Goal: Find specific page/section: Find specific page/section

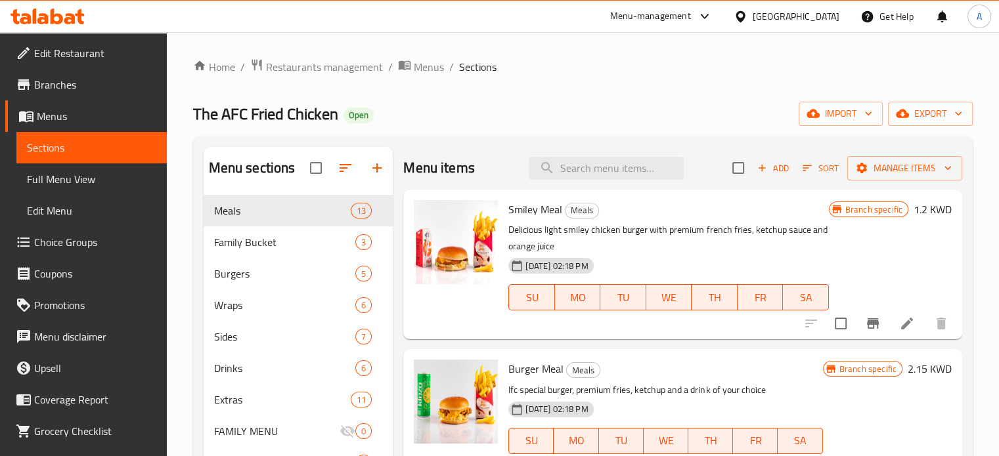
scroll to position [1030, 0]
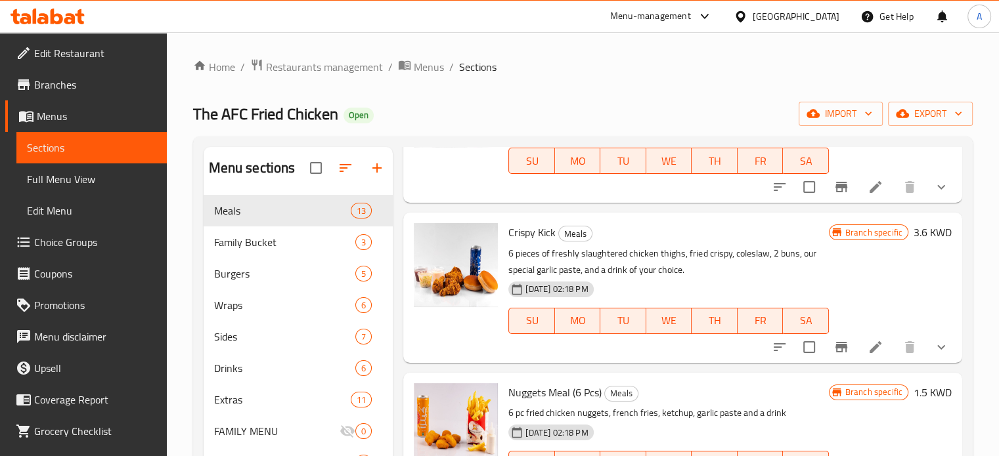
click at [66, 23] on icon at bounding box center [69, 18] width 11 height 11
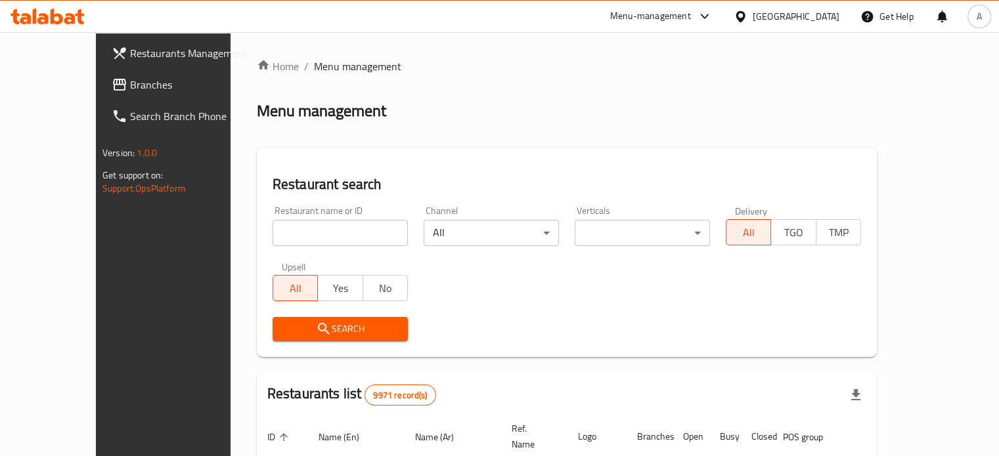
drag, startPoint x: 0, startPoint y: 0, endPoint x: 297, endPoint y: 232, distance: 376.9
click at [297, 232] on input "search" at bounding box center [339, 233] width 135 height 26
type input "brown sugar"
click button "Search" at bounding box center [339, 329] width 135 height 24
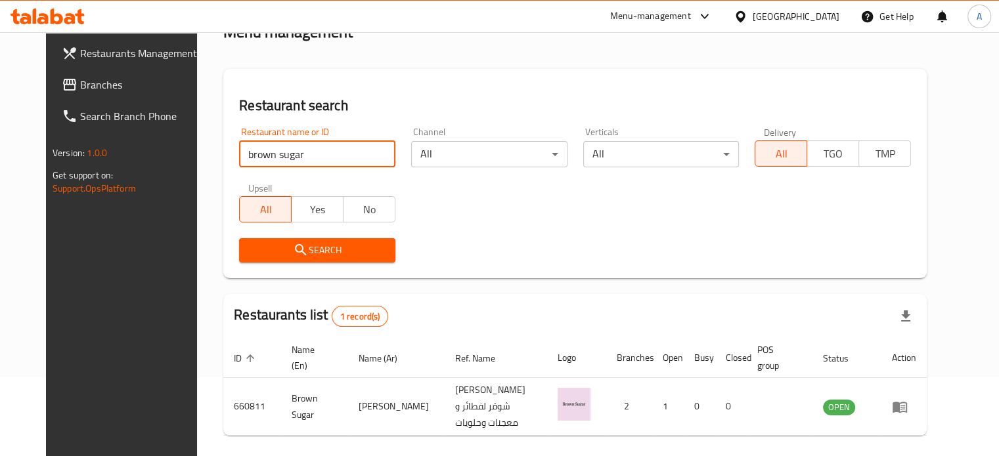
scroll to position [118, 0]
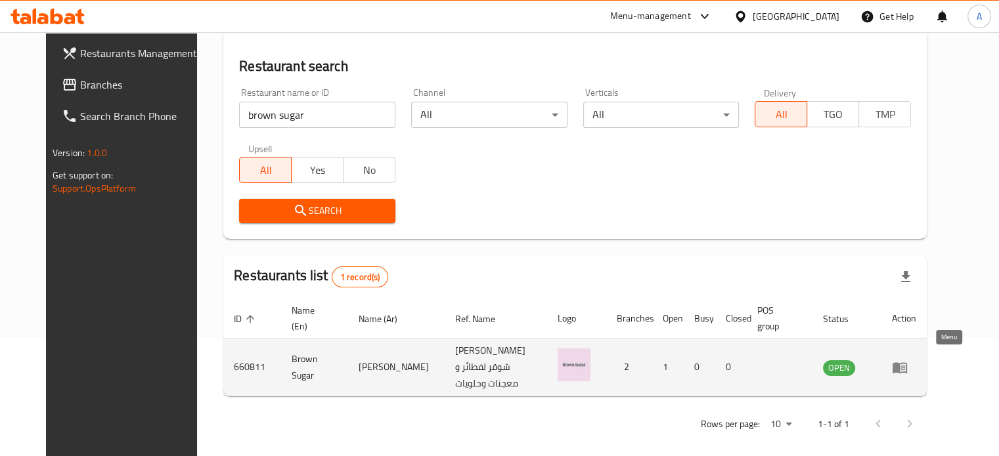
click at [907, 361] on icon "enhanced table" at bounding box center [900, 368] width 16 height 16
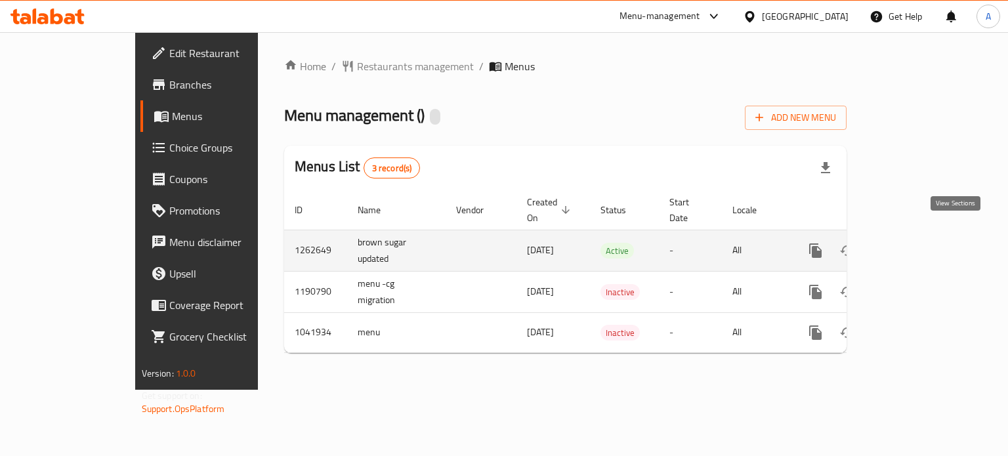
click at [919, 243] on icon "enhanced table" at bounding box center [911, 251] width 16 height 16
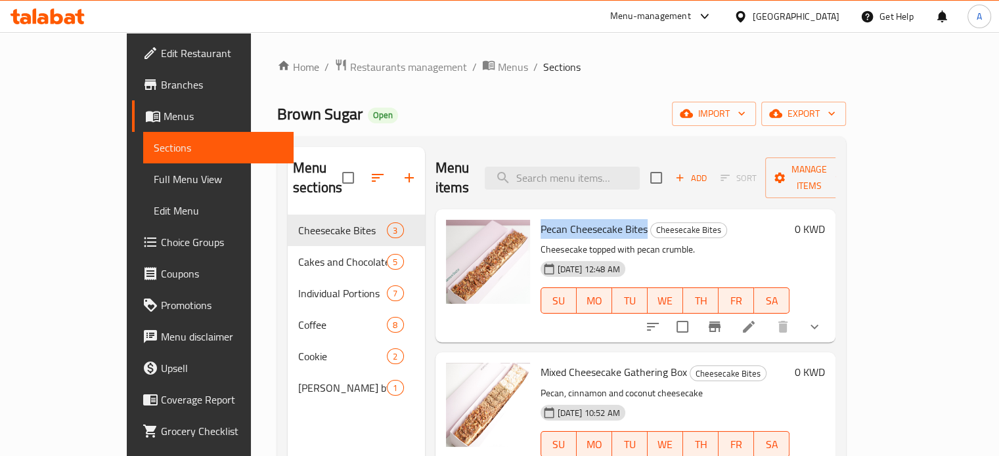
drag, startPoint x: 615, startPoint y: 209, endPoint x: 511, endPoint y: 209, distance: 103.7
click at [540, 220] on h6 "Pecan Cheesecake Bites Cheesecake Bites" at bounding box center [664, 229] width 249 height 18
copy span "Pecan Cheesecake Bites"
